Goal: Information Seeking & Learning: Learn about a topic

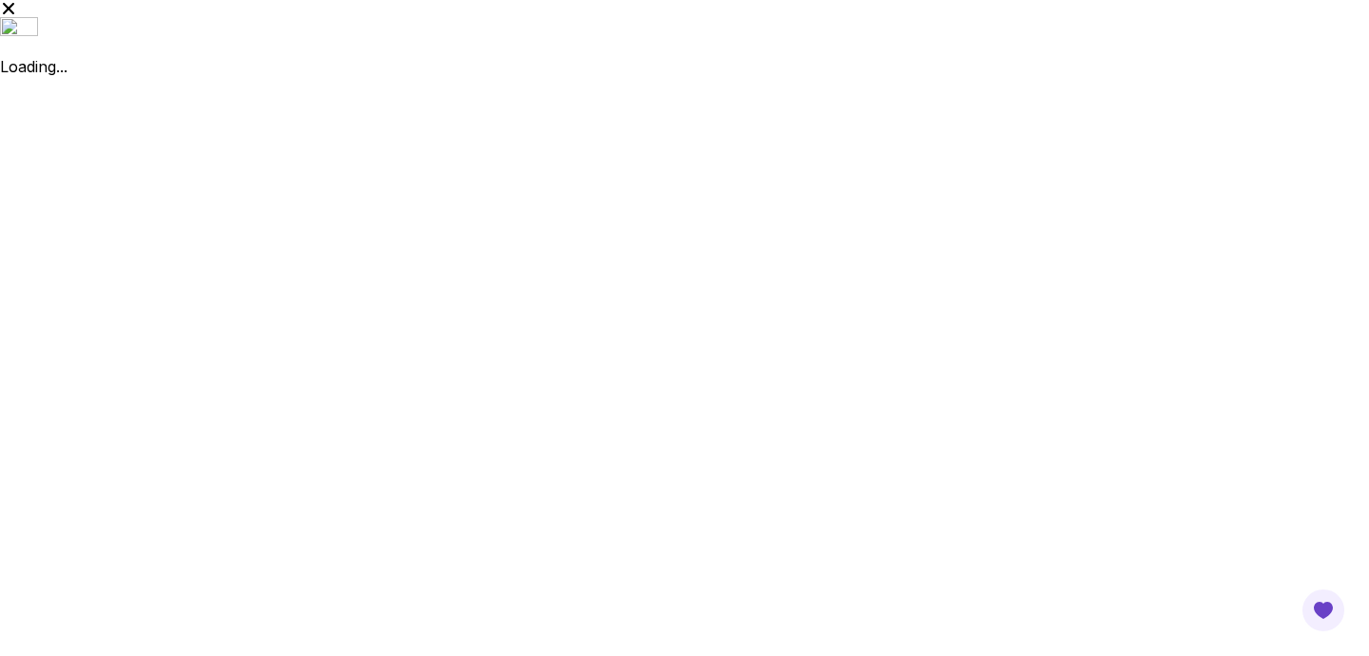
drag, startPoint x: 955, startPoint y: 426, endPoint x: 987, endPoint y: 715, distance: 290.7
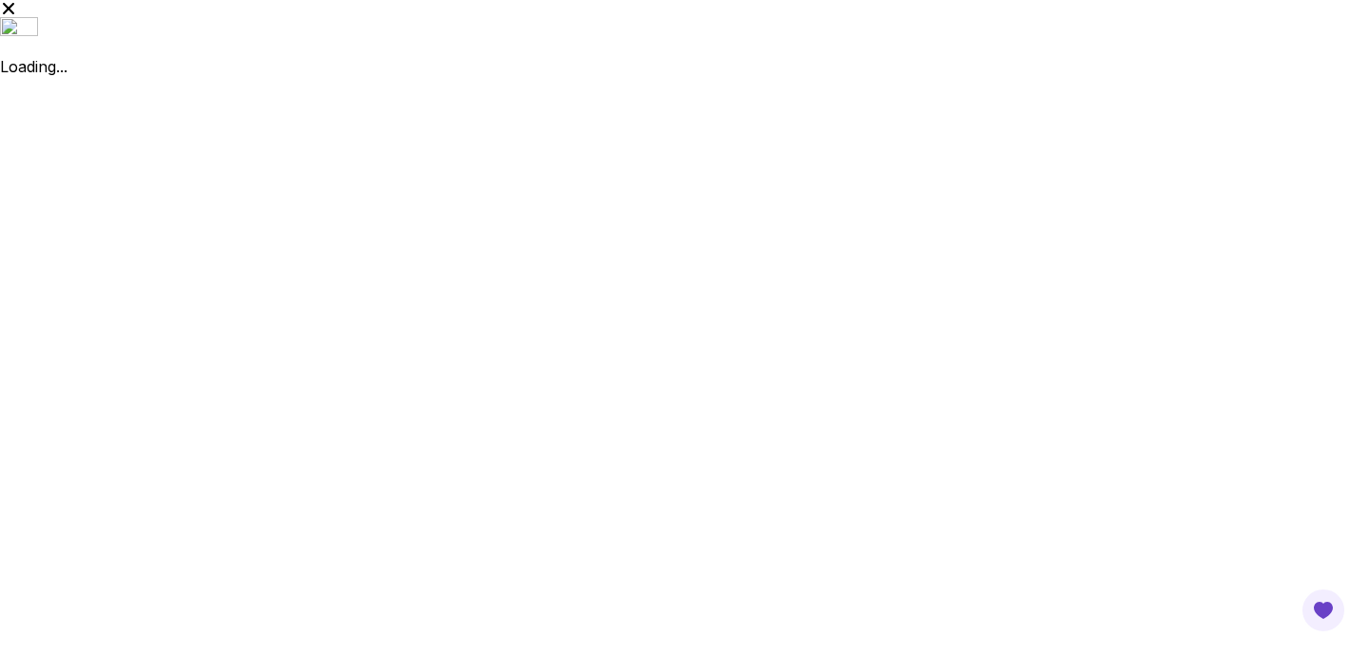
drag, startPoint x: 871, startPoint y: 570, endPoint x: 977, endPoint y: 536, distance: 111.8
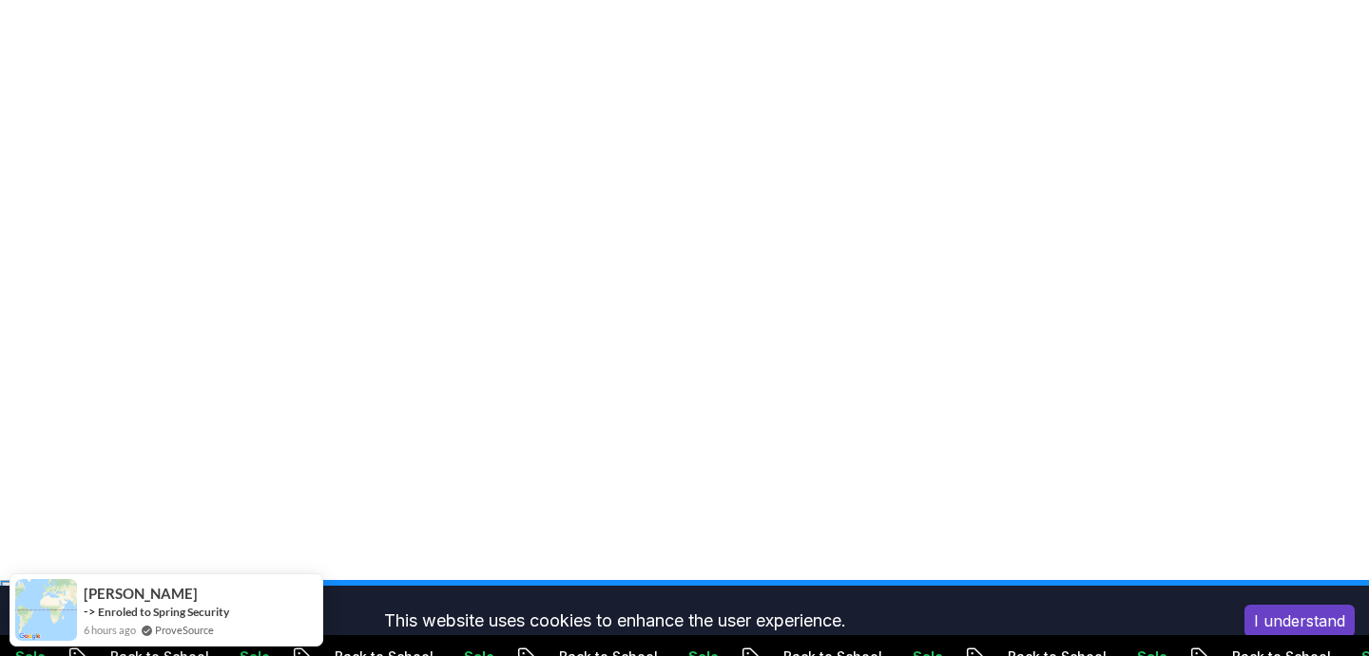
scroll to position [190, 0]
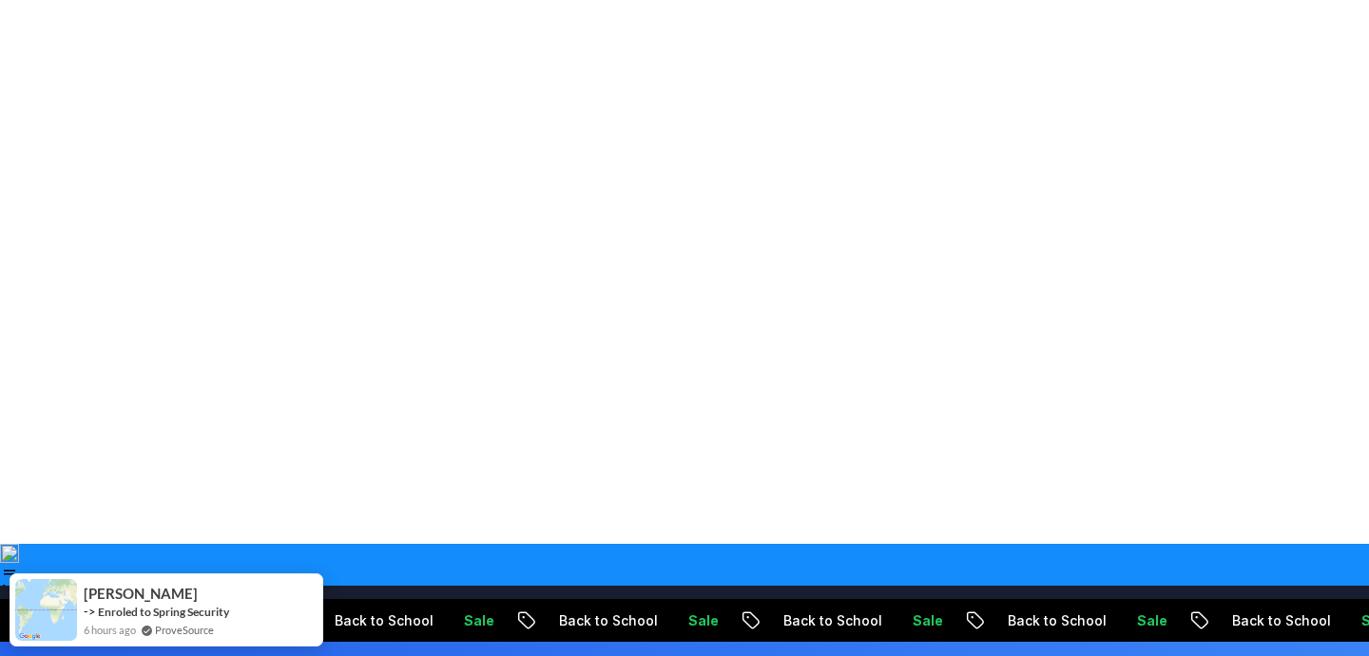
click at [1296, 608] on button "I understand" at bounding box center [1299, 621] width 110 height 32
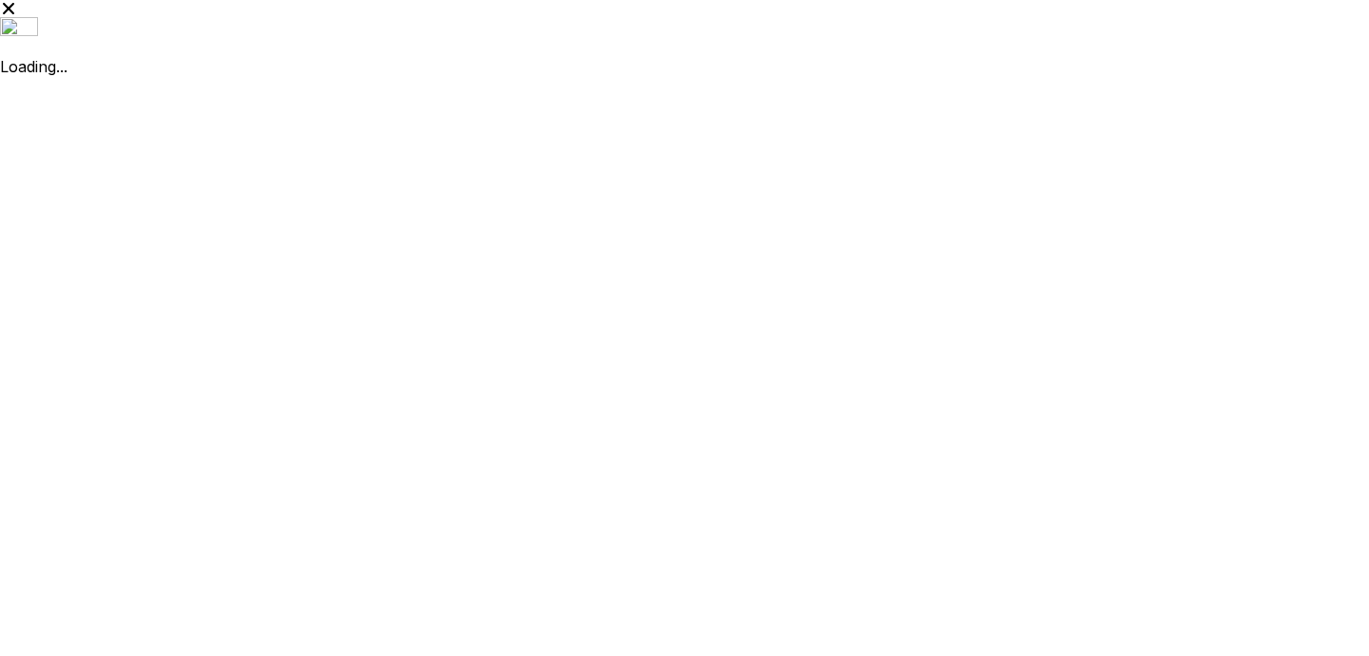
click at [1248, 539] on html "Loading... ICP 0s" at bounding box center [684, 394] width 1369 height 789
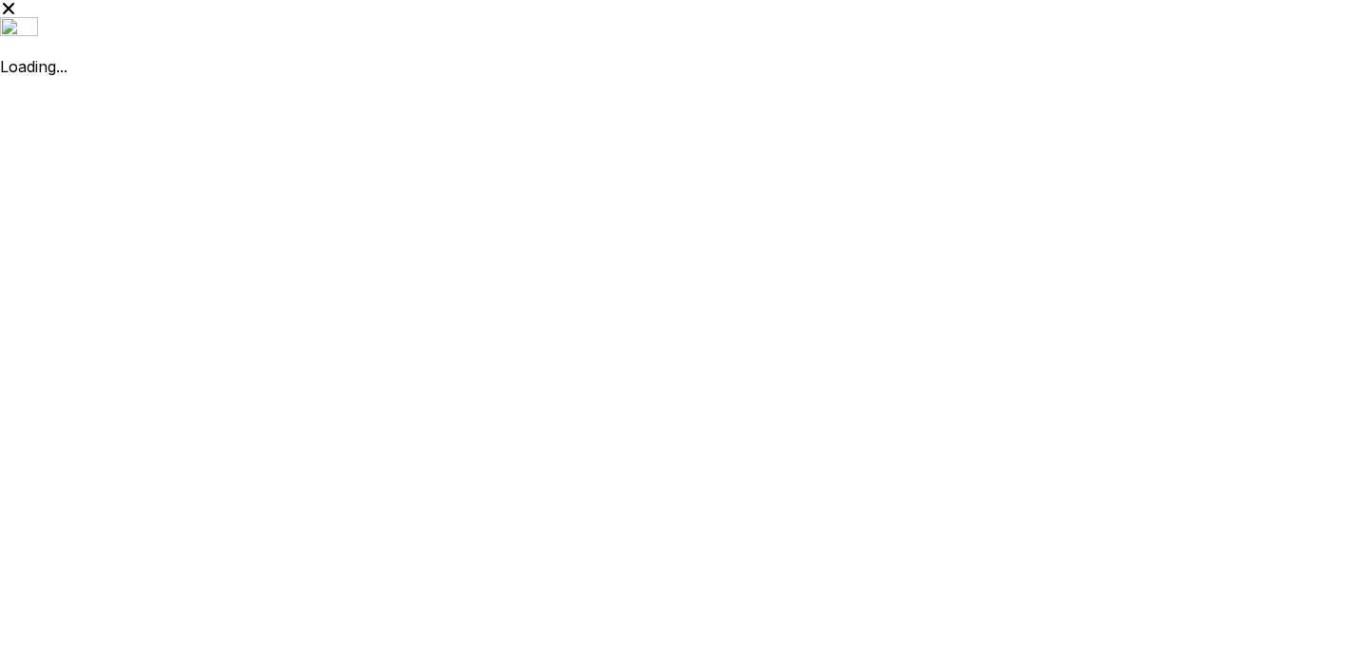
drag, startPoint x: 922, startPoint y: 418, endPoint x: 923, endPoint y: 483, distance: 64.6
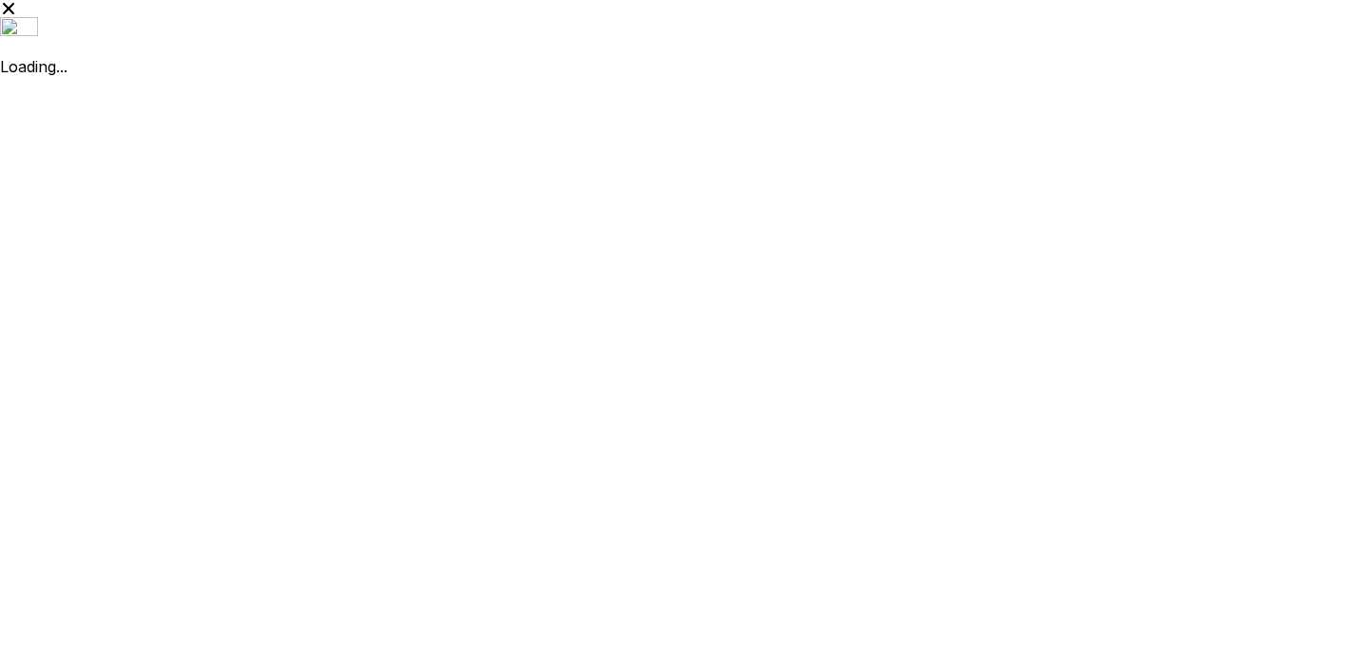
drag, startPoint x: 884, startPoint y: 256, endPoint x: 814, endPoint y: 439, distance: 196.5
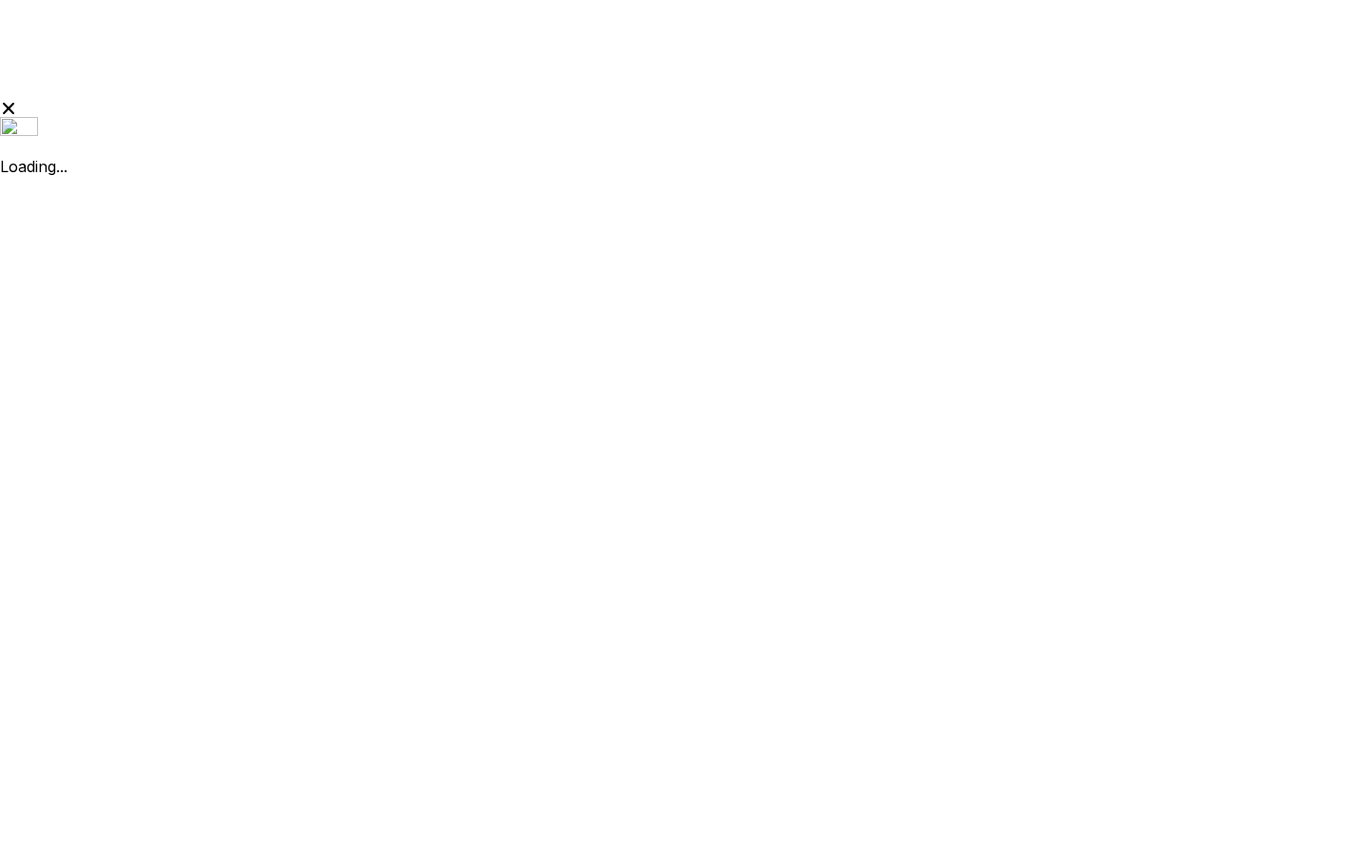
scroll to position [17, 0]
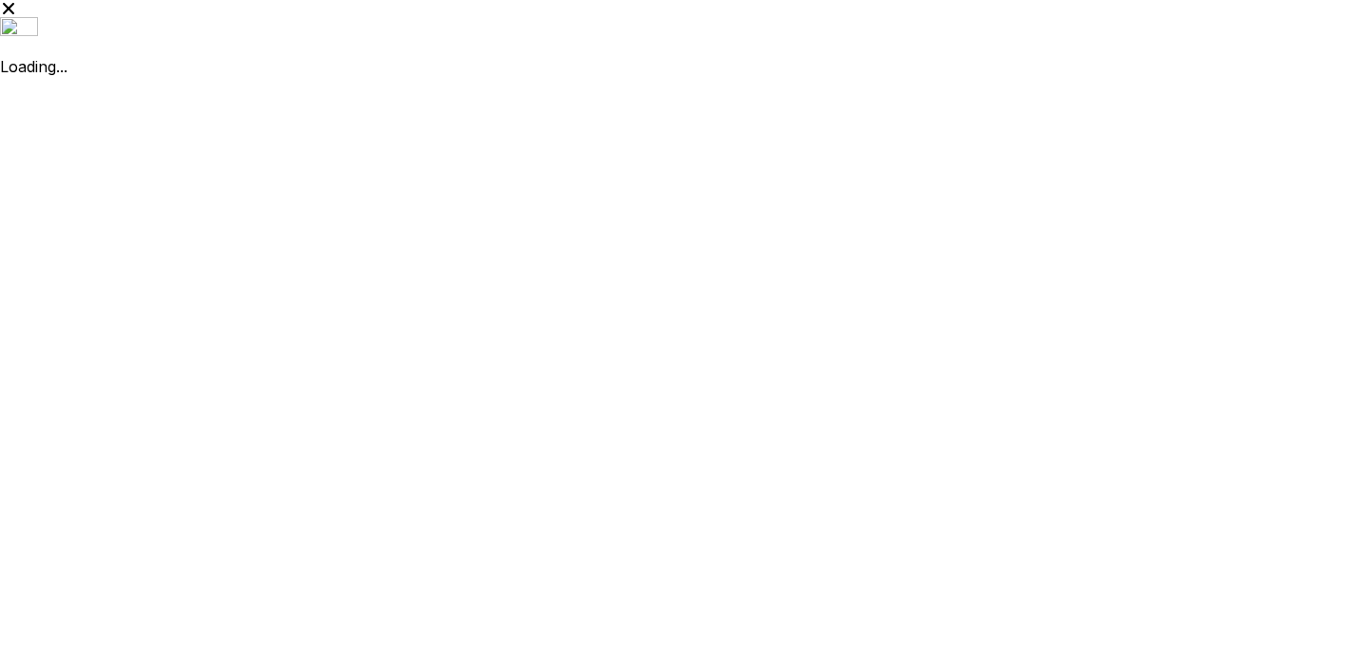
drag, startPoint x: 930, startPoint y: 286, endPoint x: 834, endPoint y: 376, distance: 131.8
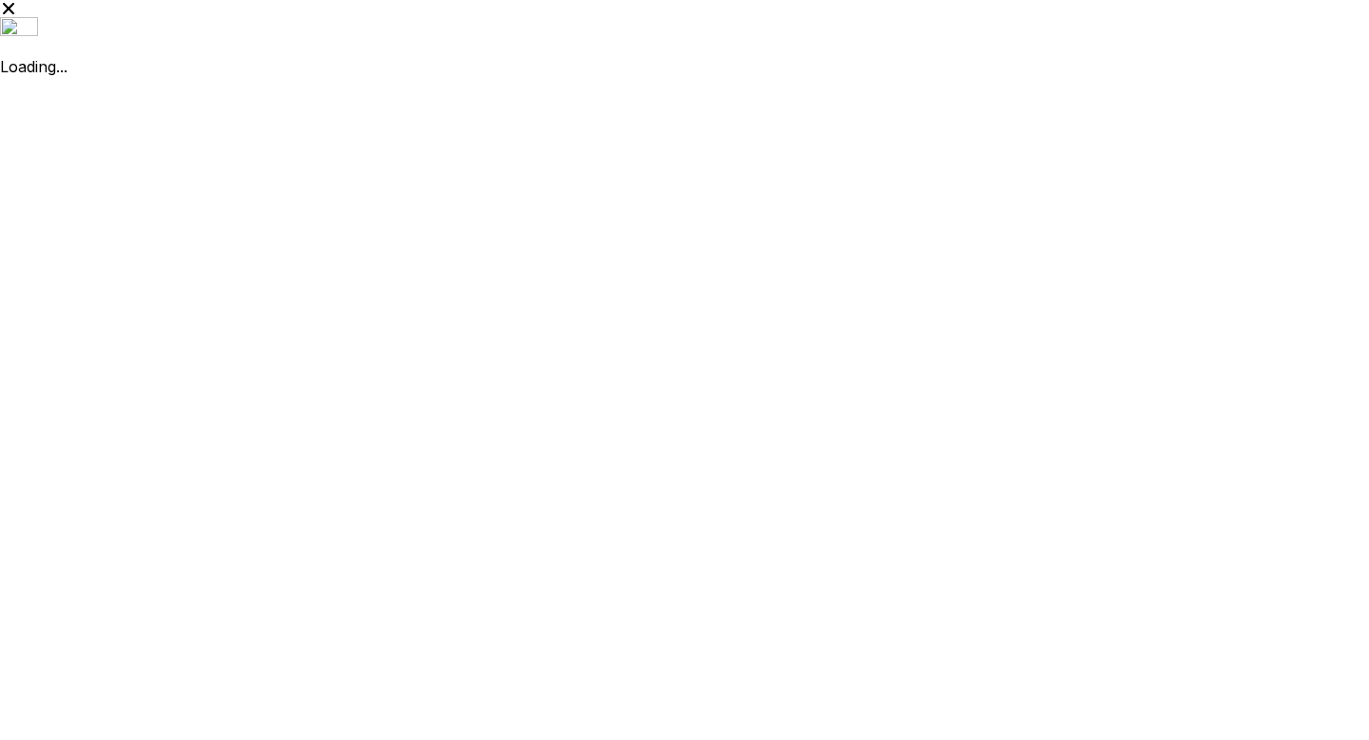
scroll to position [38, 0]
